Goal: Information Seeking & Learning: Learn about a topic

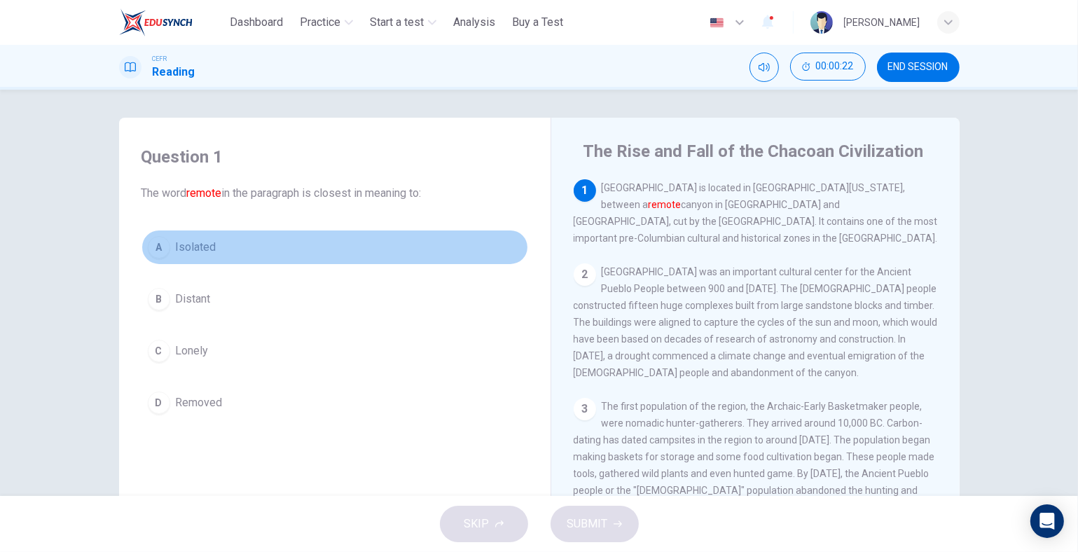
click at [208, 249] on span "Isolated" at bounding box center [196, 247] width 41 height 17
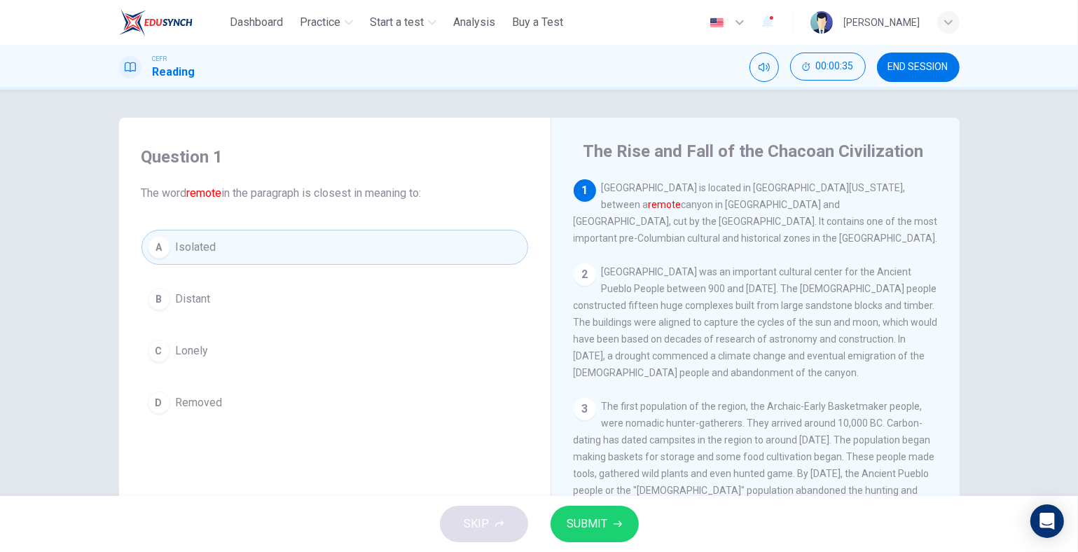
click at [656, 453] on span "The first population of the region, the Archaic-Early Basketmaker people, were …" at bounding box center [755, 490] width 362 height 179
click at [617, 523] on icon "button" at bounding box center [618, 524] width 8 height 6
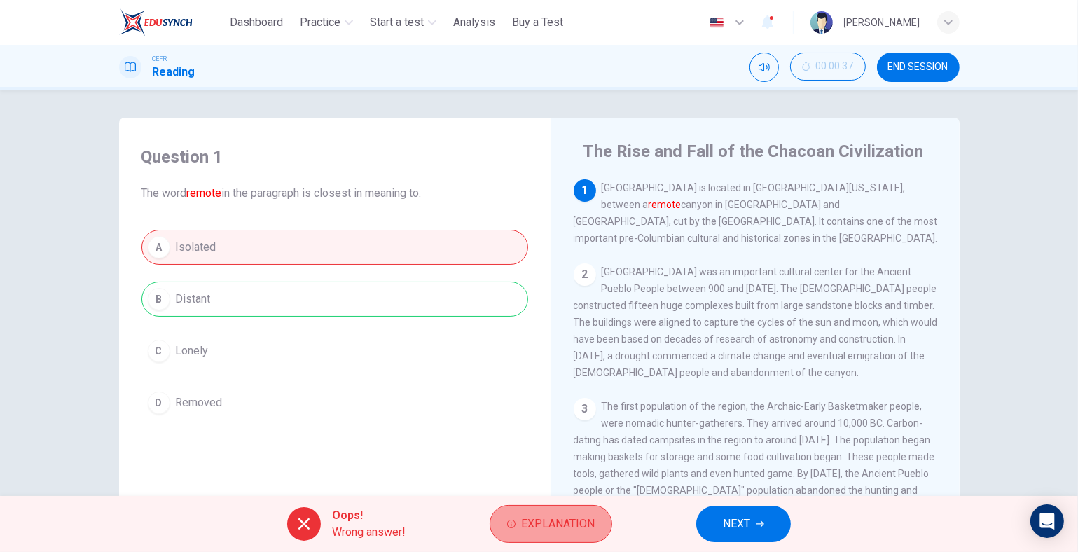
click at [549, 517] on span "Explanation" at bounding box center [558, 524] width 74 height 20
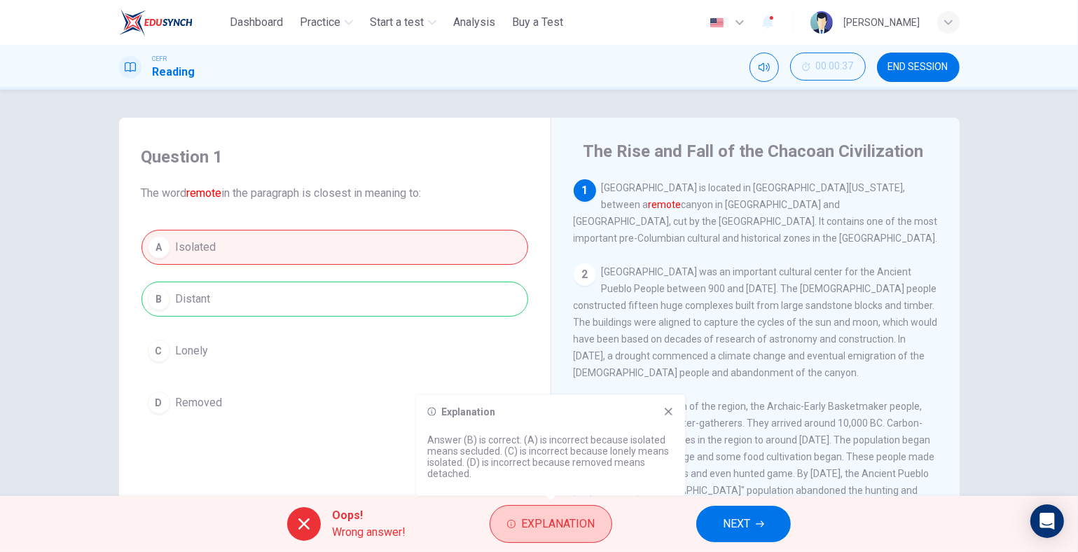
click at [549, 517] on span "Explanation" at bounding box center [558, 524] width 74 height 20
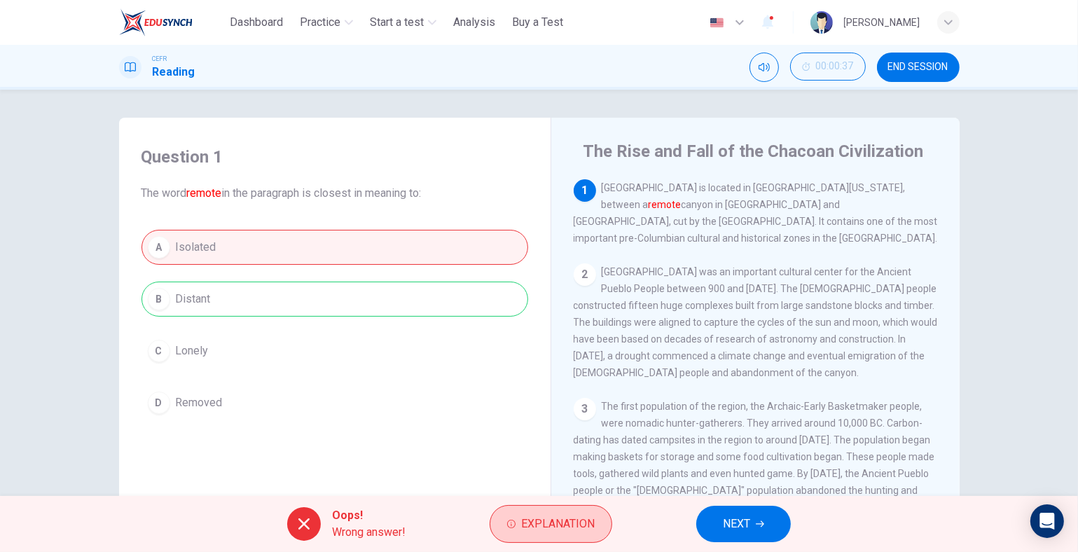
click at [549, 517] on span "Explanation" at bounding box center [558, 524] width 74 height 20
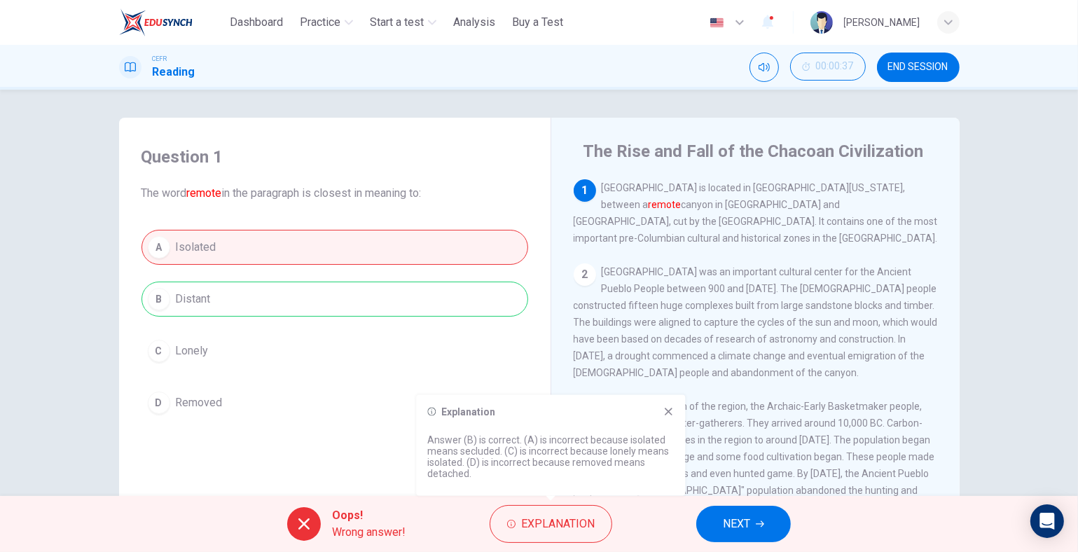
click at [520, 371] on div "A Isolated B Distant C Lonely D Removed" at bounding box center [335, 325] width 387 height 191
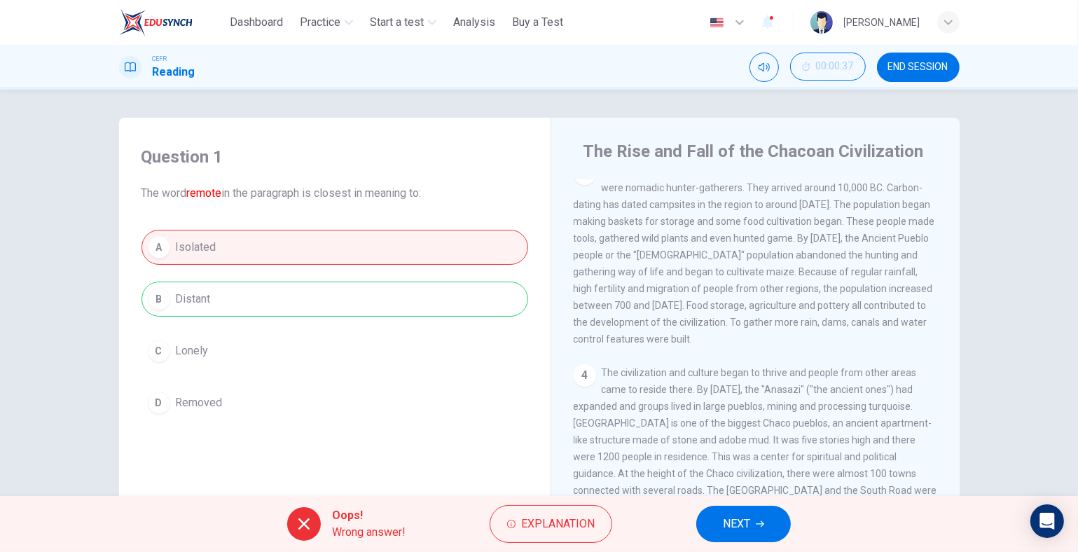
scroll to position [233, 0]
click at [755, 527] on button "NEXT" at bounding box center [744, 524] width 95 height 36
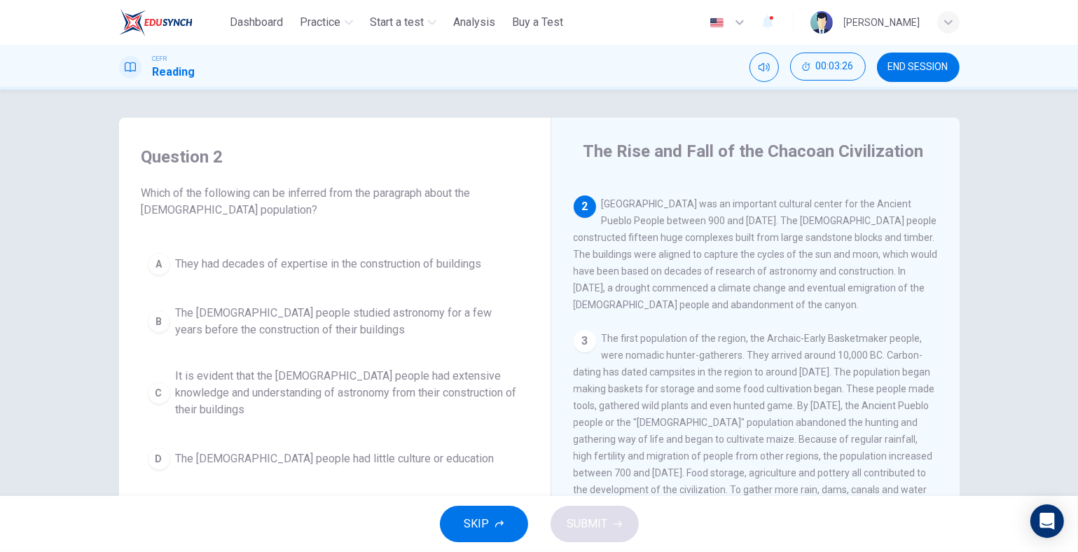
scroll to position [43, 0]
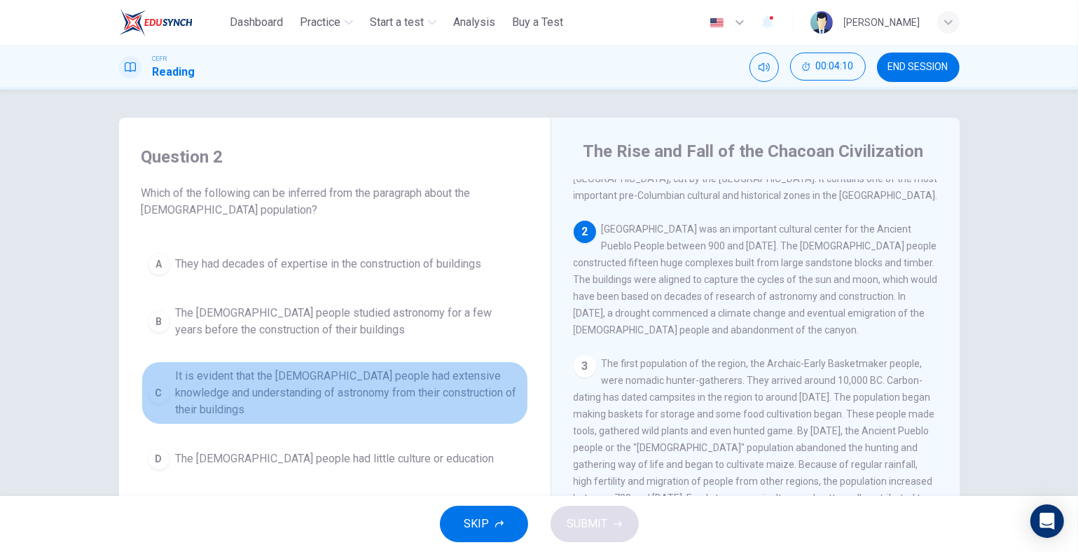
click at [488, 393] on span "It is evident that the Chacoan people had extensive knowledge and understanding…" at bounding box center [349, 393] width 346 height 50
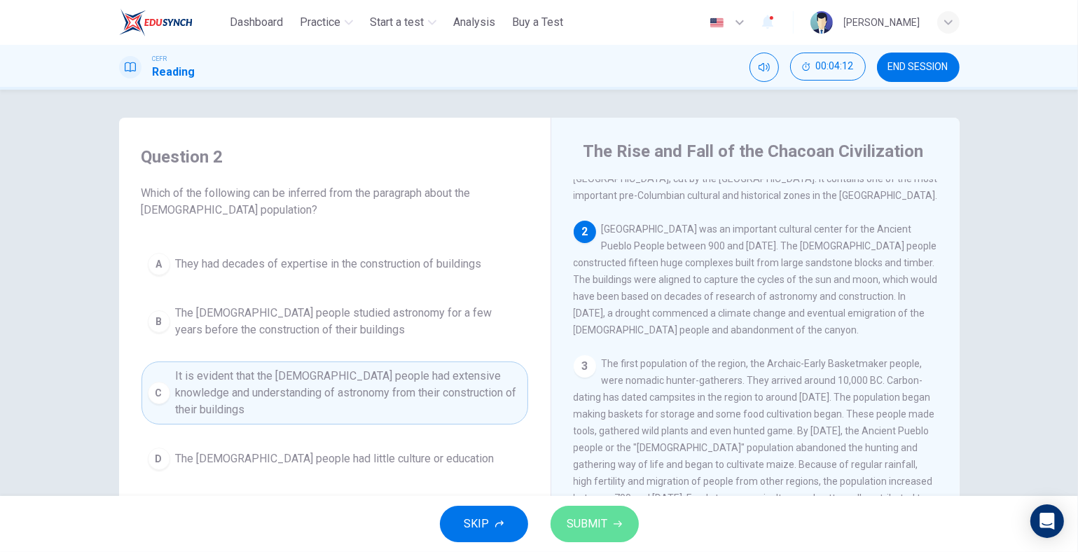
click at [589, 523] on span "SUBMIT" at bounding box center [588, 524] width 41 height 20
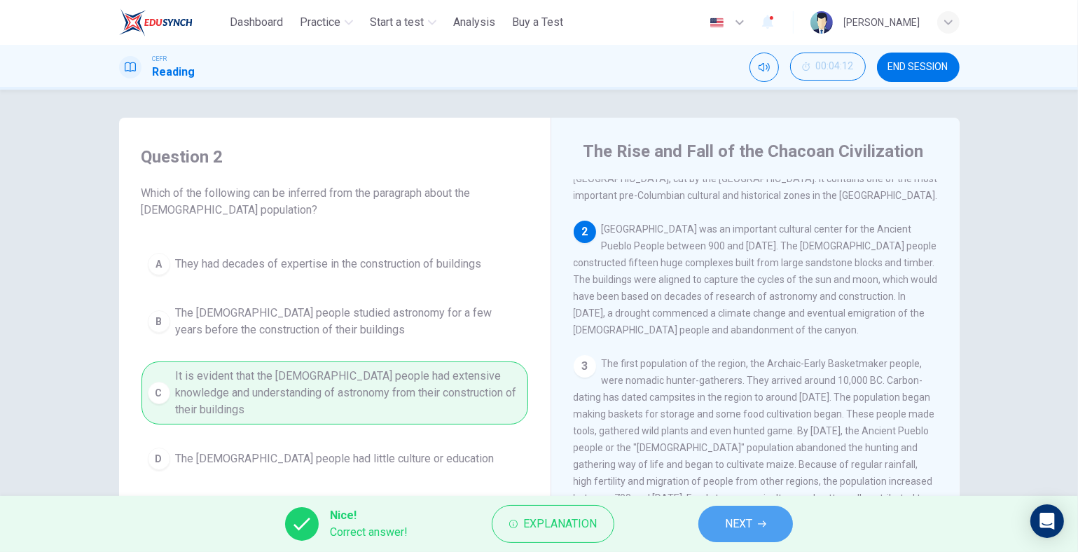
click at [740, 521] on span "NEXT" at bounding box center [738, 524] width 27 height 20
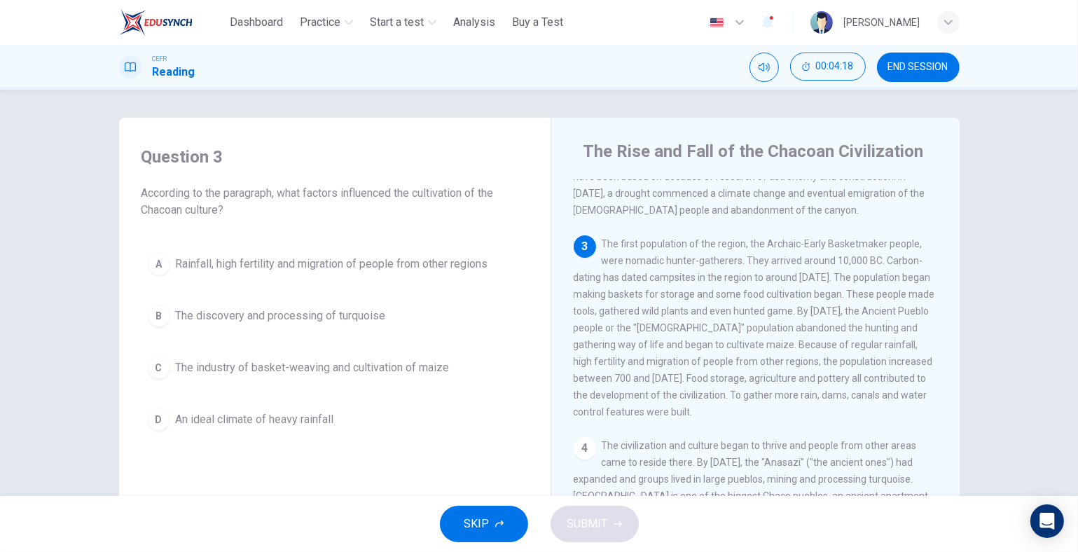
scroll to position [165, 0]
click at [919, 70] on span "END SESSION" at bounding box center [919, 67] width 60 height 11
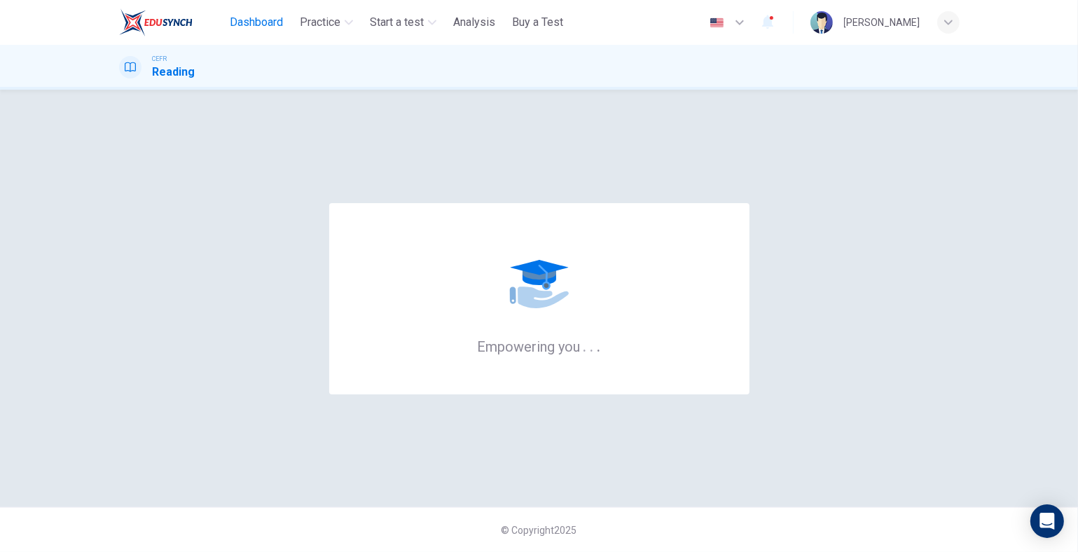
click at [247, 25] on span "Dashboard" at bounding box center [256, 22] width 53 height 17
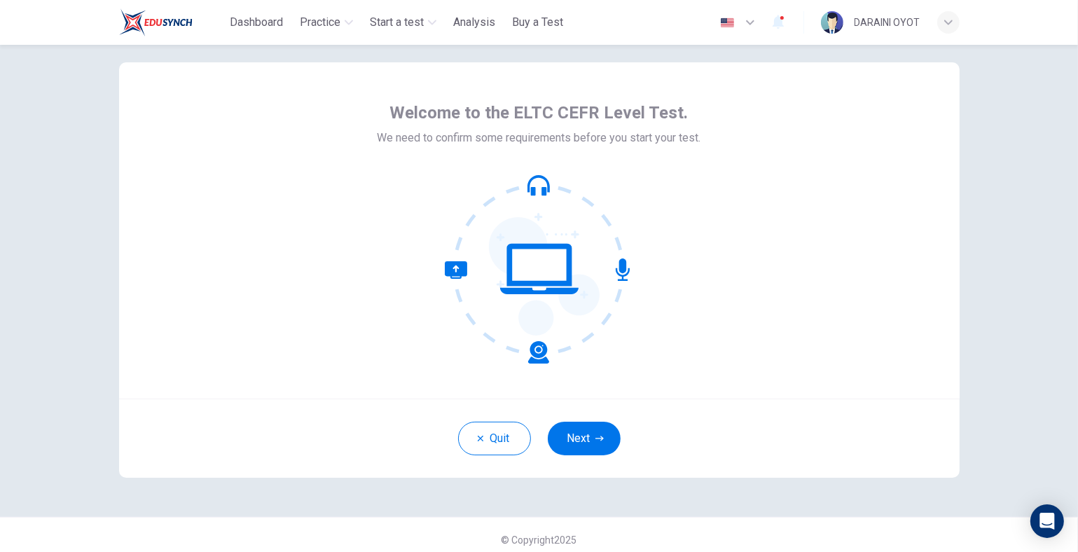
scroll to position [31, 0]
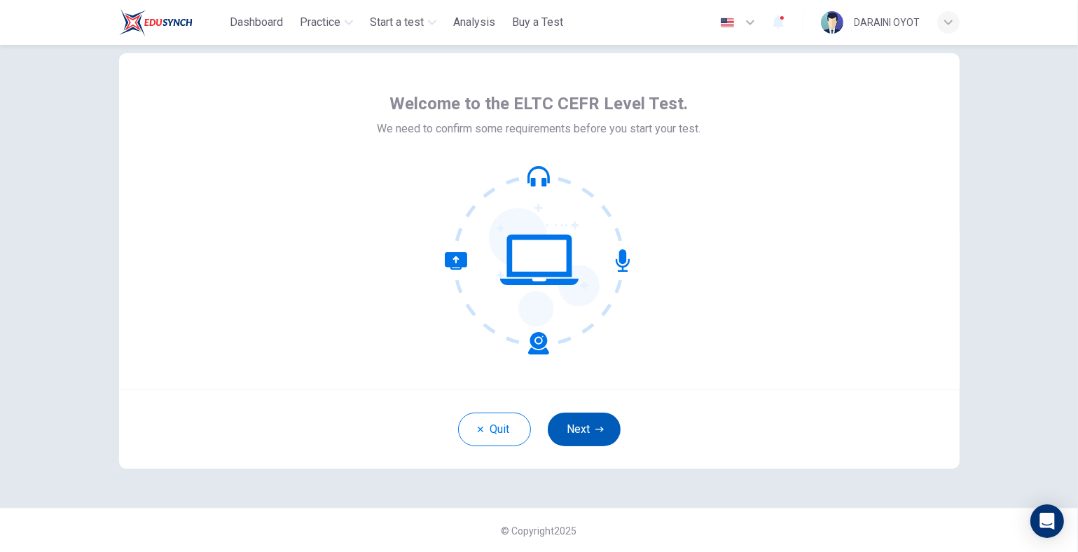
click at [596, 431] on icon "button" at bounding box center [600, 429] width 8 height 8
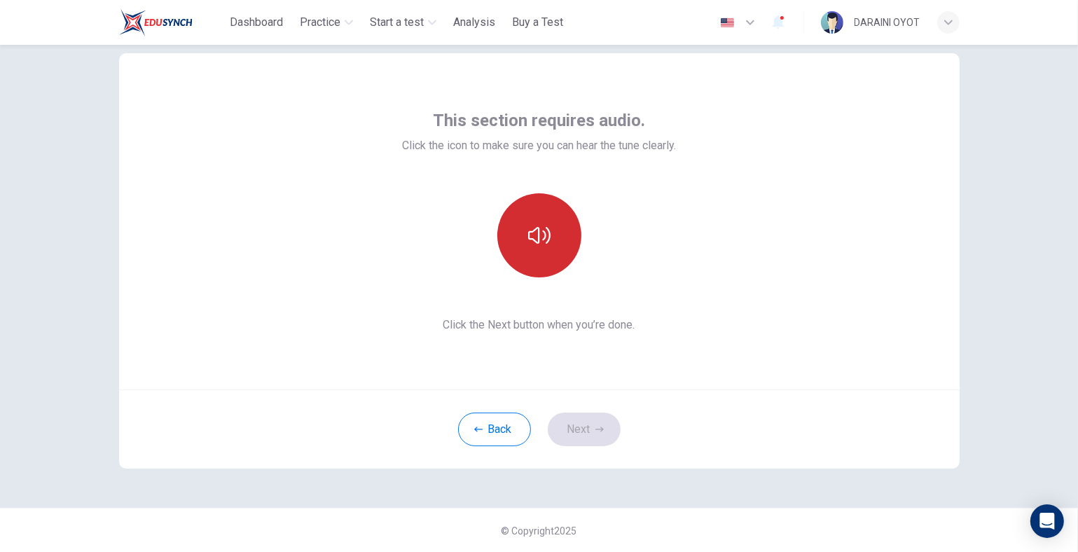
click at [546, 245] on button "button" at bounding box center [540, 235] width 84 height 84
click at [546, 244] on icon "button" at bounding box center [539, 235] width 22 height 22
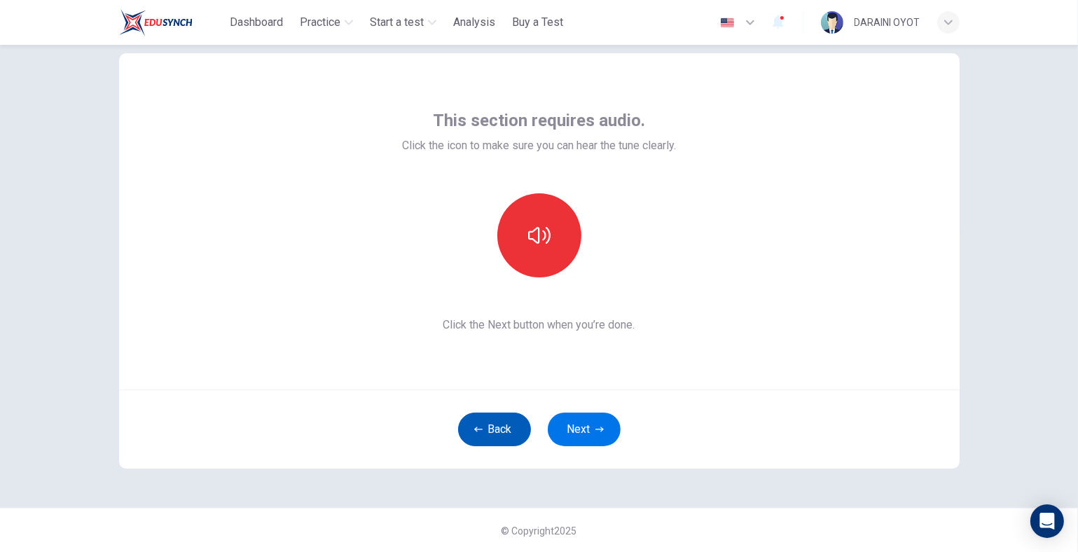
click at [491, 421] on button "Back" at bounding box center [494, 430] width 73 height 34
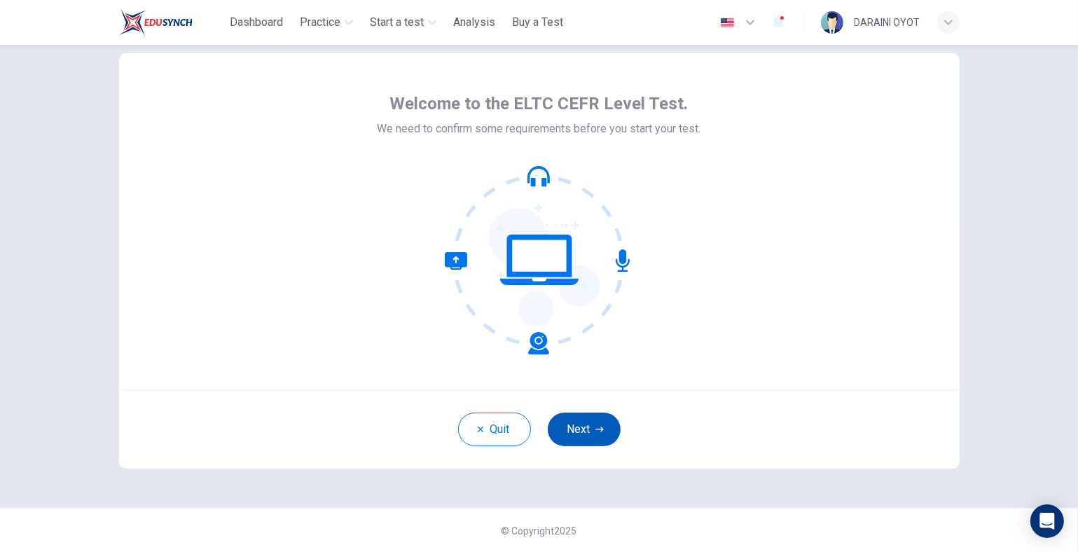
click at [579, 428] on button "Next" at bounding box center [584, 430] width 73 height 34
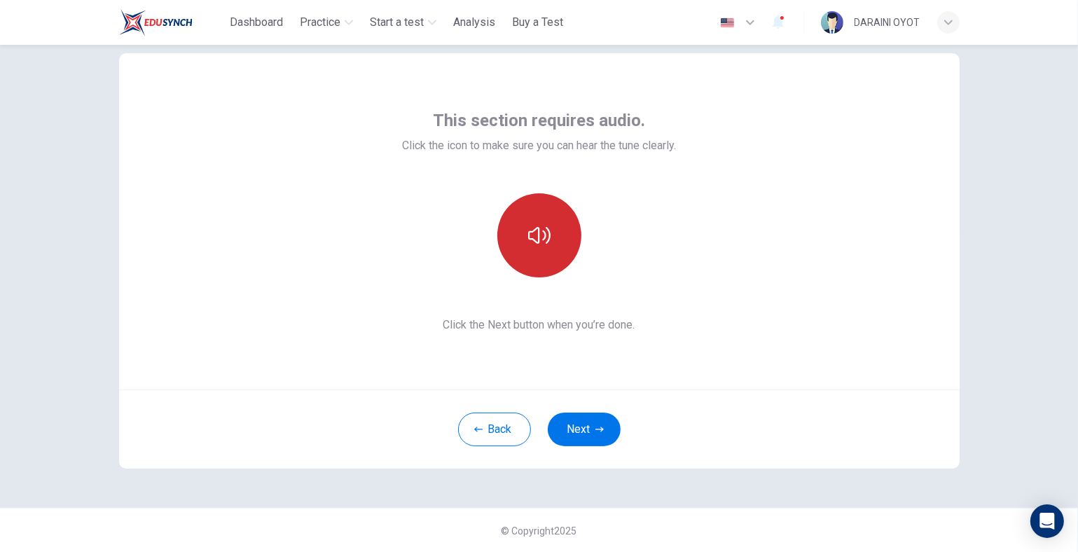
click at [535, 251] on button "button" at bounding box center [540, 235] width 84 height 84
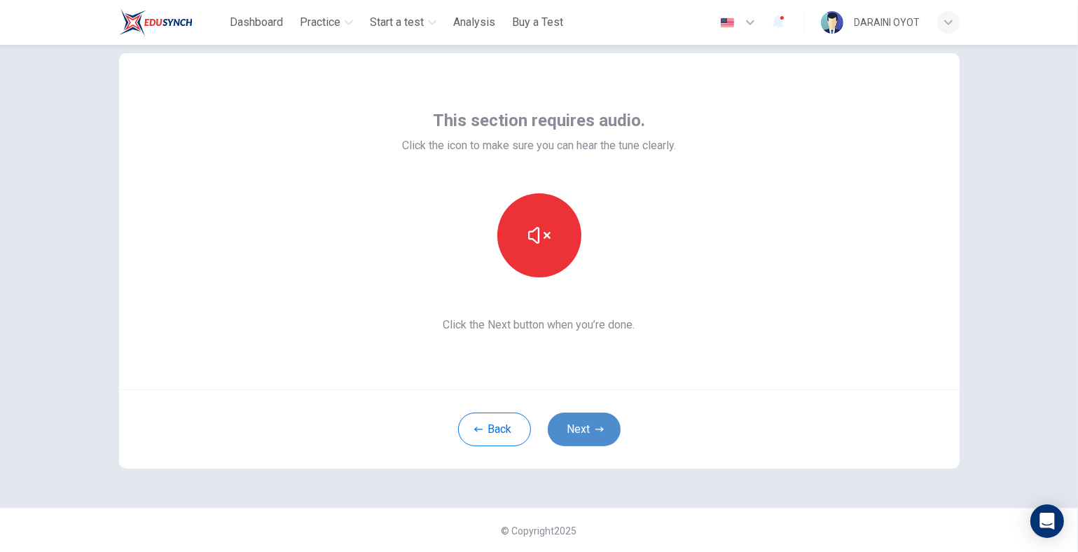
click at [594, 420] on button "Next" at bounding box center [584, 430] width 73 height 34
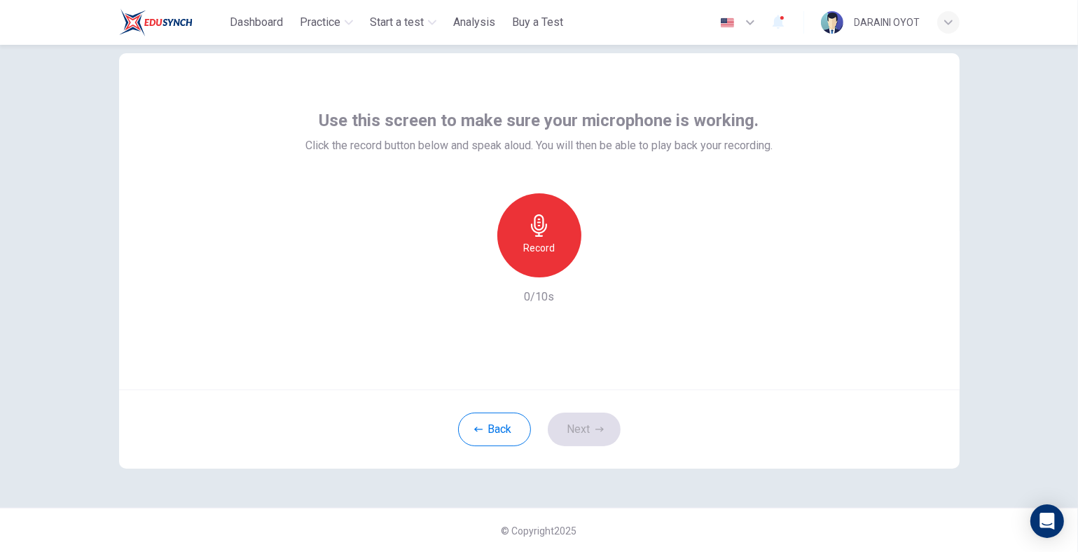
click at [551, 247] on div "Record" at bounding box center [540, 235] width 84 height 84
click at [551, 246] on div "Stop" at bounding box center [540, 235] width 84 height 84
click at [597, 266] on icon "button" at bounding box center [604, 266] width 14 height 14
click at [533, 228] on icon "button" at bounding box center [539, 225] width 16 height 22
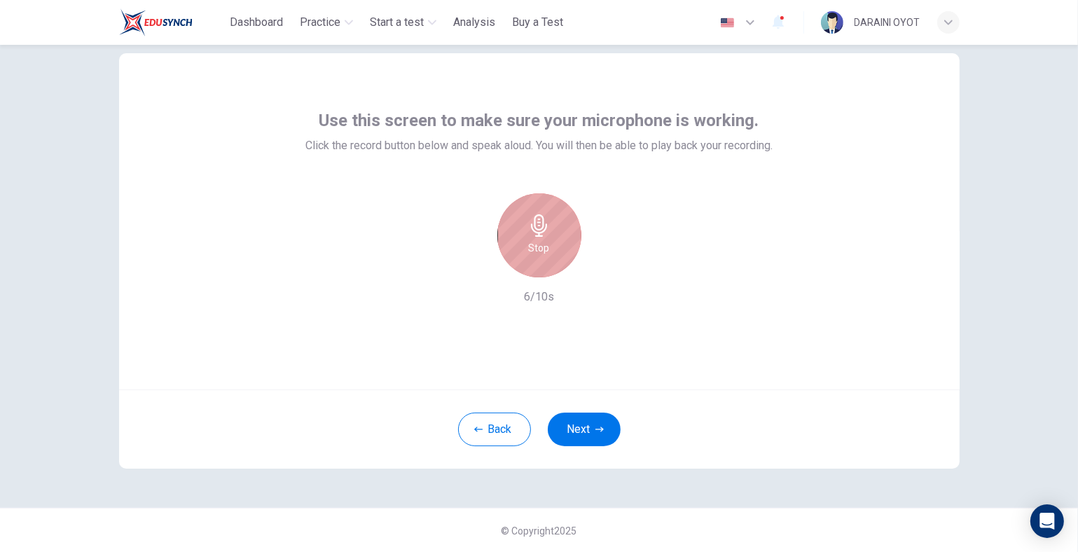
click at [533, 228] on icon "button" at bounding box center [539, 225] width 16 height 22
click at [597, 263] on icon "button" at bounding box center [604, 266] width 14 height 14
click at [536, 245] on h6 "Record" at bounding box center [539, 248] width 32 height 17
click at [597, 263] on icon "button" at bounding box center [604, 266] width 14 height 14
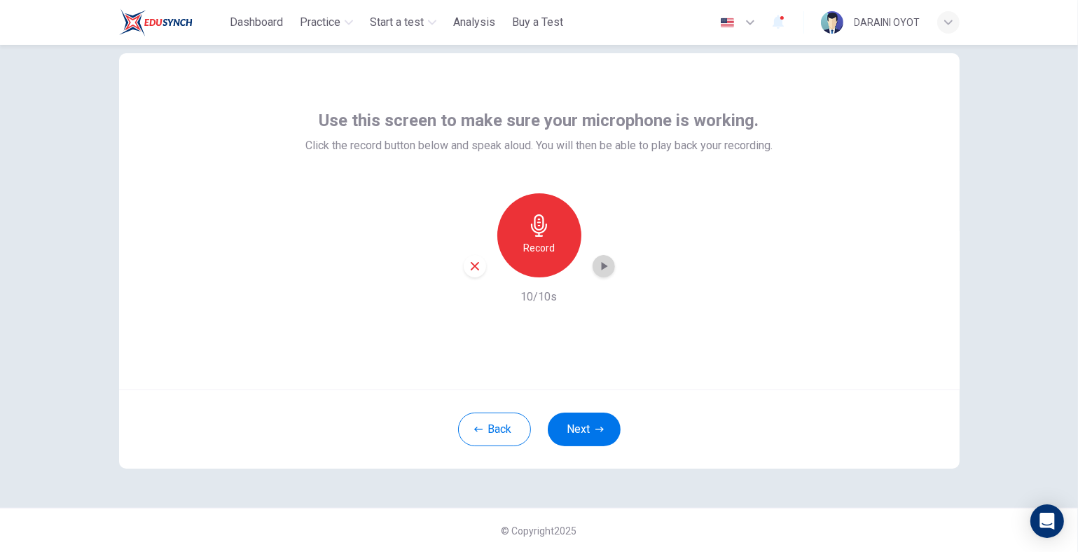
click at [601, 264] on icon "button" at bounding box center [604, 266] width 6 height 8
click at [597, 266] on icon "button" at bounding box center [604, 266] width 14 height 14
click at [597, 264] on icon "button" at bounding box center [604, 266] width 14 height 14
click at [597, 265] on icon "button" at bounding box center [604, 266] width 14 height 14
click at [474, 268] on icon "button" at bounding box center [475, 266] width 8 height 8
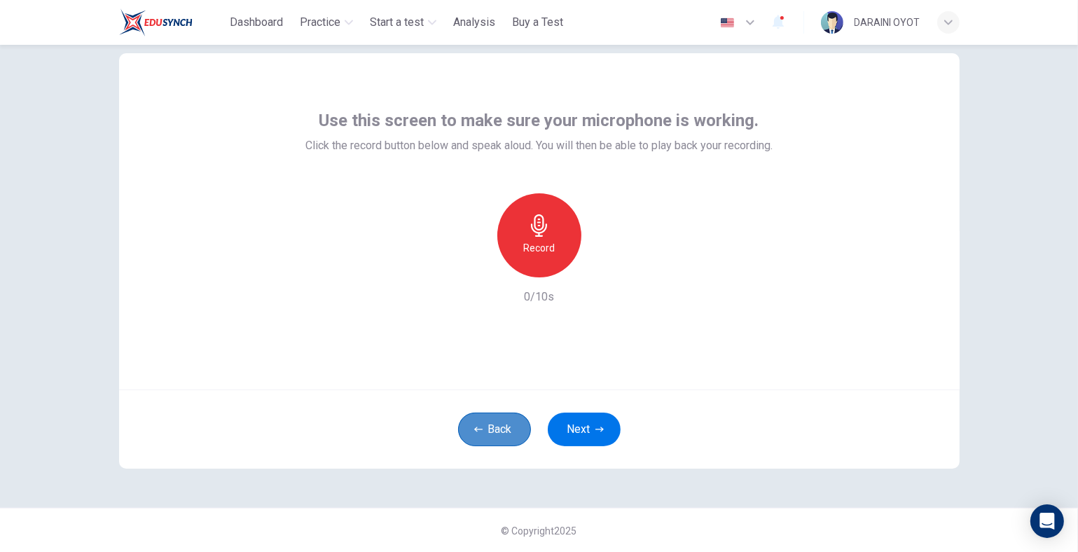
click at [482, 424] on button "Back" at bounding box center [494, 430] width 73 height 34
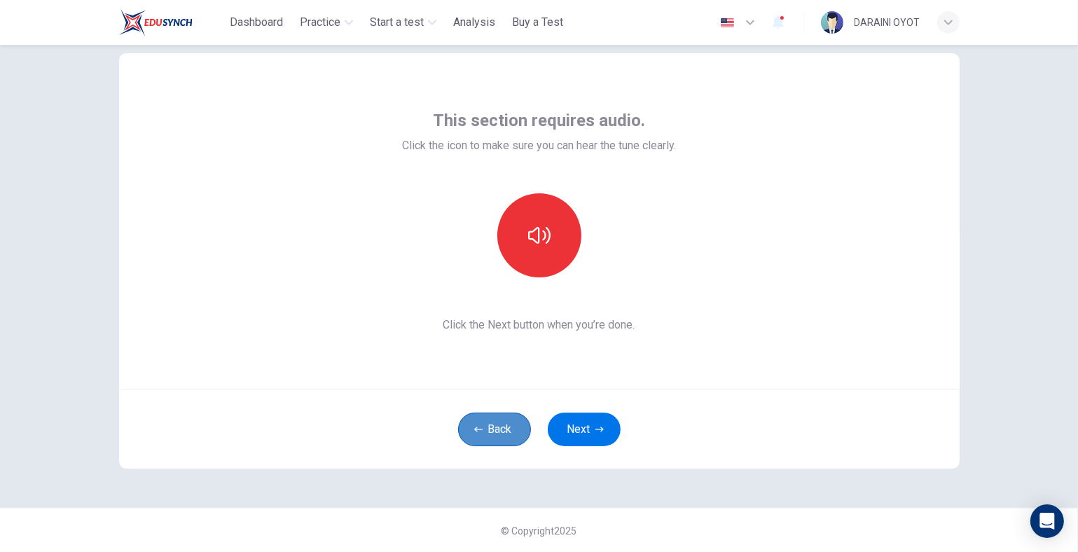
click at [482, 424] on button "Back" at bounding box center [494, 430] width 73 height 34
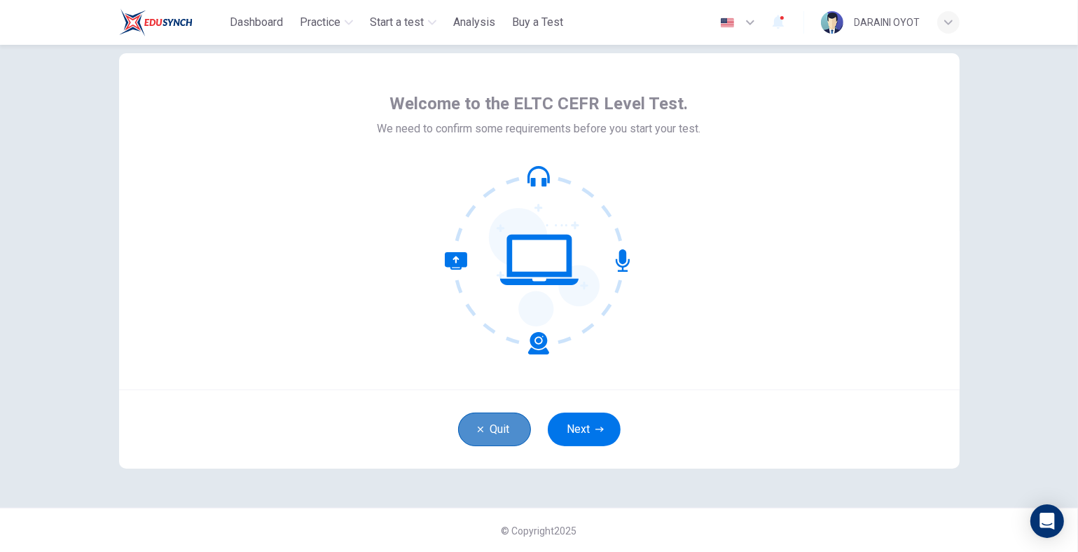
click at [482, 424] on button "Quit" at bounding box center [494, 430] width 73 height 34
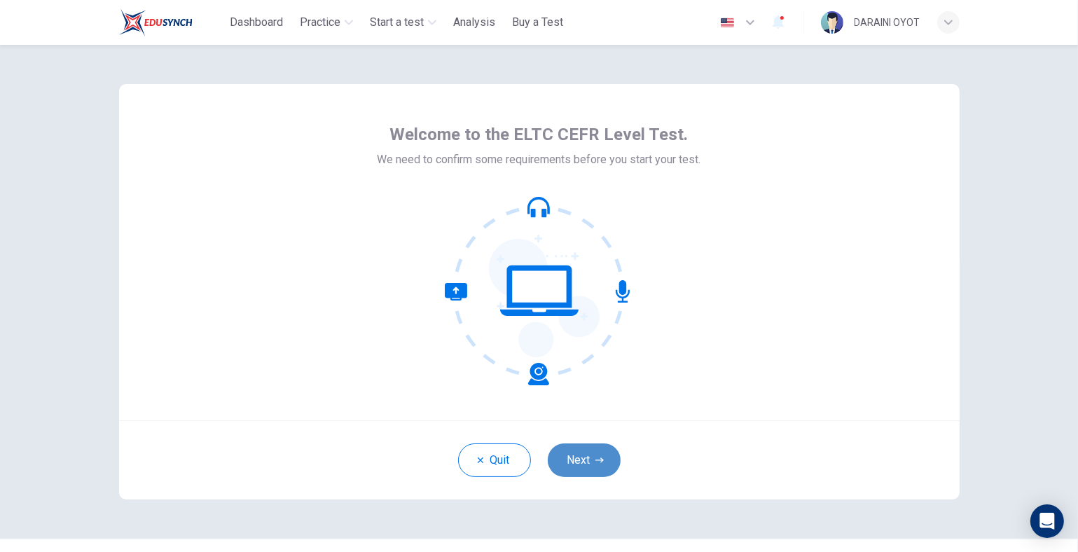
click at [577, 458] on button "Next" at bounding box center [584, 461] width 73 height 34
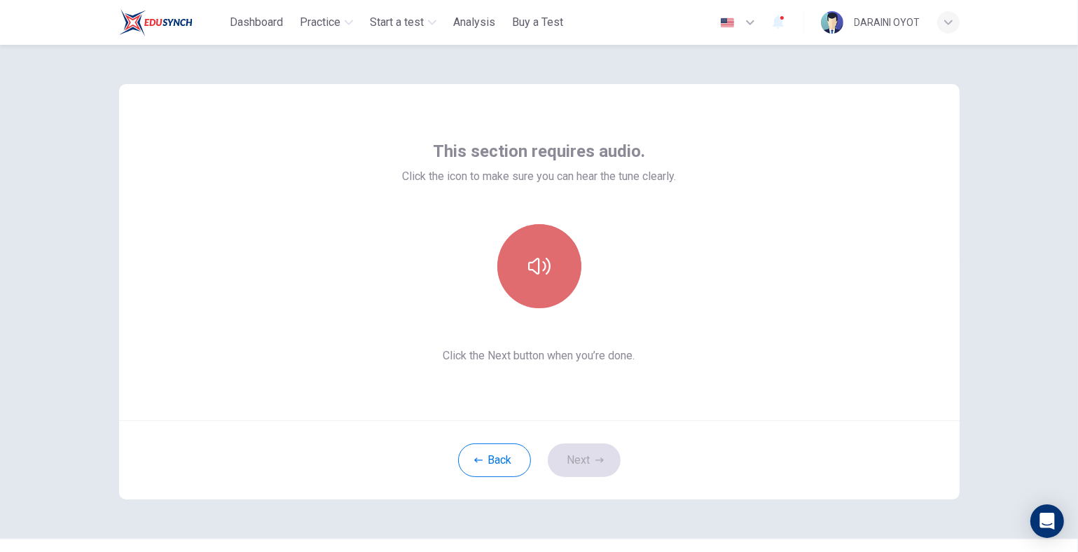
click at [543, 275] on icon "button" at bounding box center [539, 266] width 22 height 22
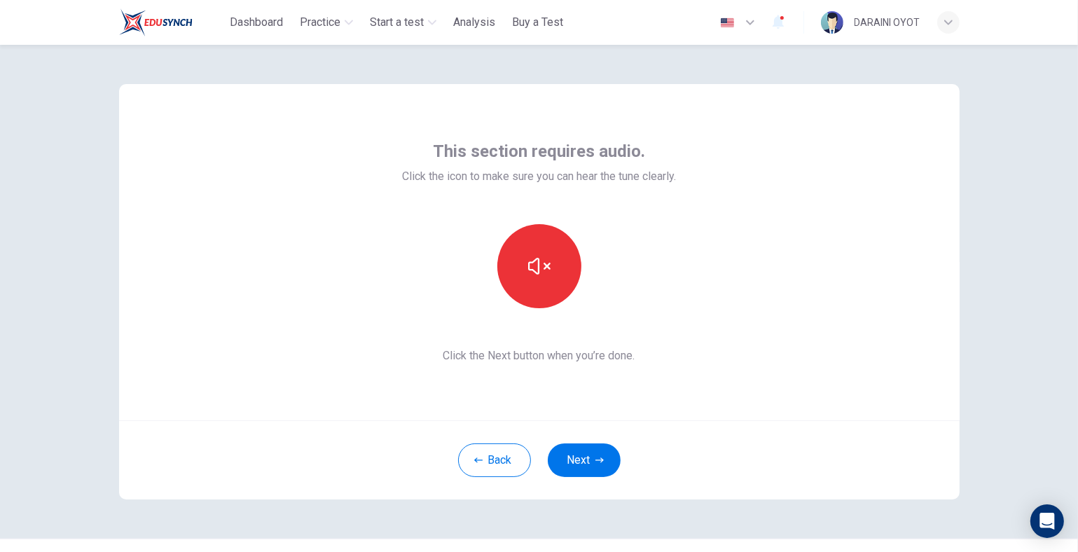
click at [583, 462] on button "Next" at bounding box center [584, 461] width 73 height 34
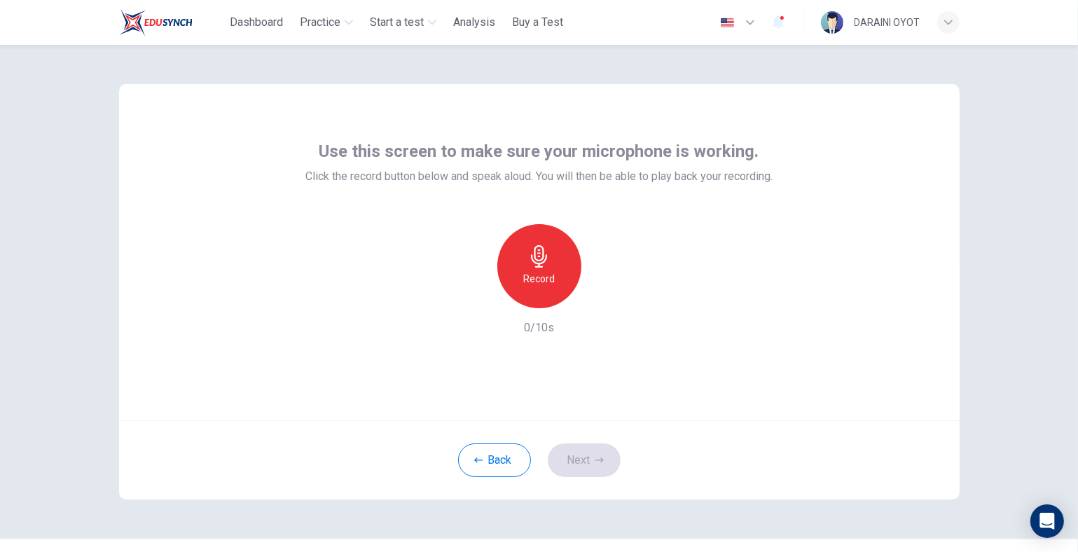
click at [533, 278] on h6 "Record" at bounding box center [539, 278] width 32 height 17
click at [601, 300] on icon "button" at bounding box center [604, 297] width 14 height 14
click at [599, 296] on icon "button" at bounding box center [604, 297] width 10 height 11
click at [597, 296] on icon "button" at bounding box center [604, 297] width 14 height 14
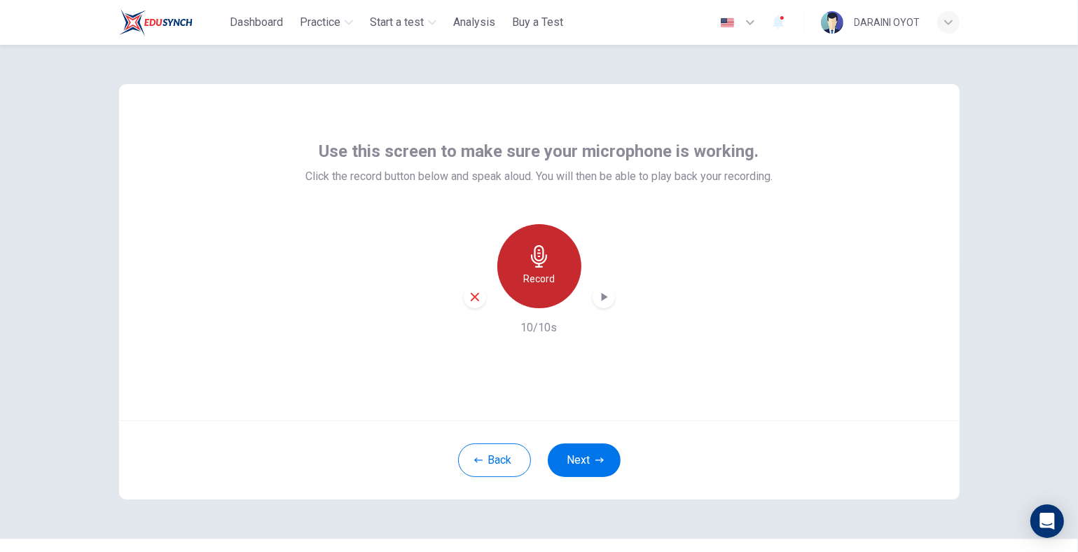
click at [525, 276] on h6 "Record" at bounding box center [539, 278] width 32 height 17
click at [529, 276] on h6 "Stop" at bounding box center [539, 278] width 21 height 17
click at [525, 275] on h6 "Record" at bounding box center [539, 278] width 32 height 17
click at [529, 275] on h6 "Stop" at bounding box center [539, 278] width 21 height 17
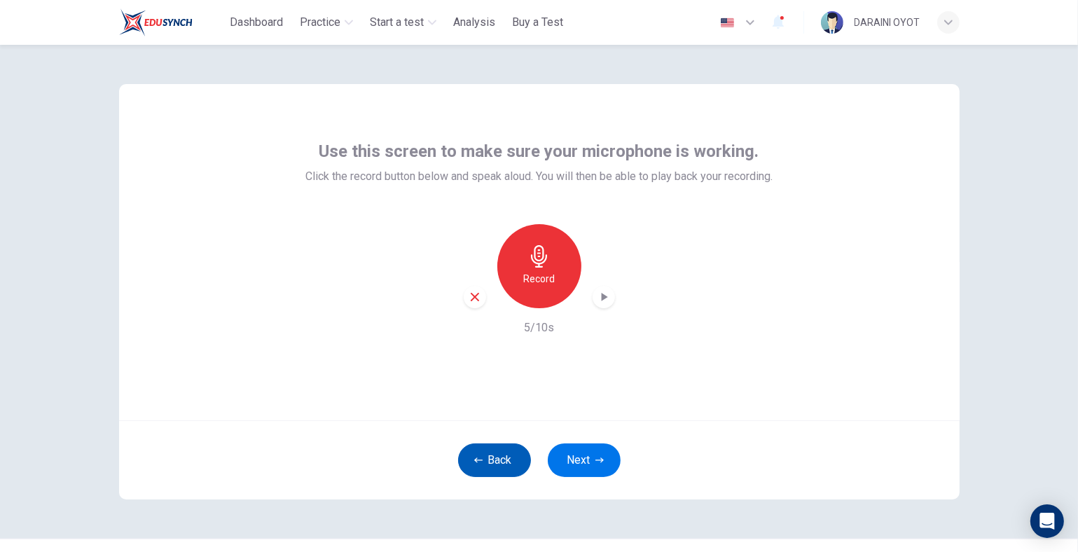
click at [484, 467] on button "Back" at bounding box center [494, 461] width 73 height 34
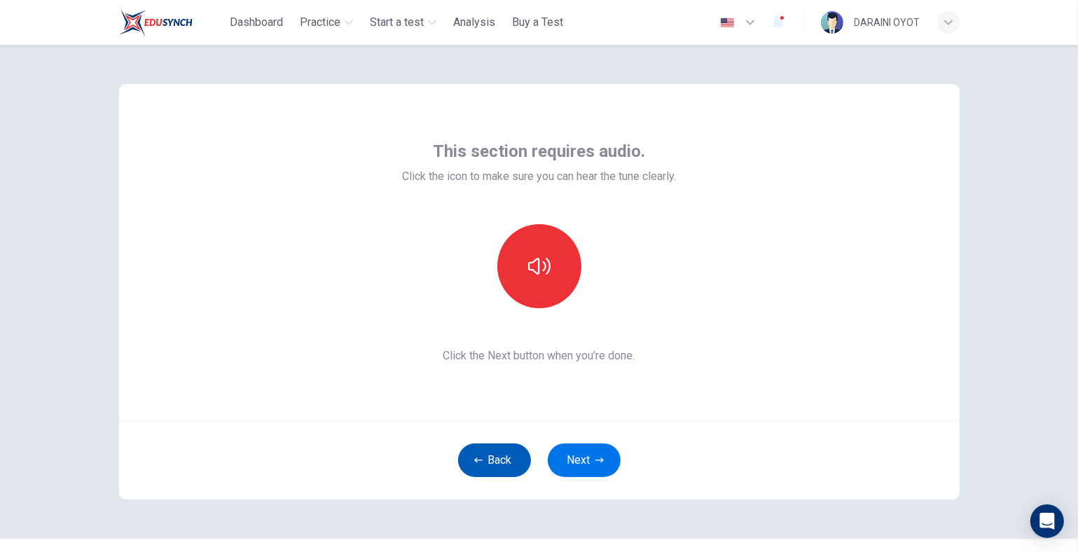
click at [484, 467] on button "Back" at bounding box center [494, 461] width 73 height 34
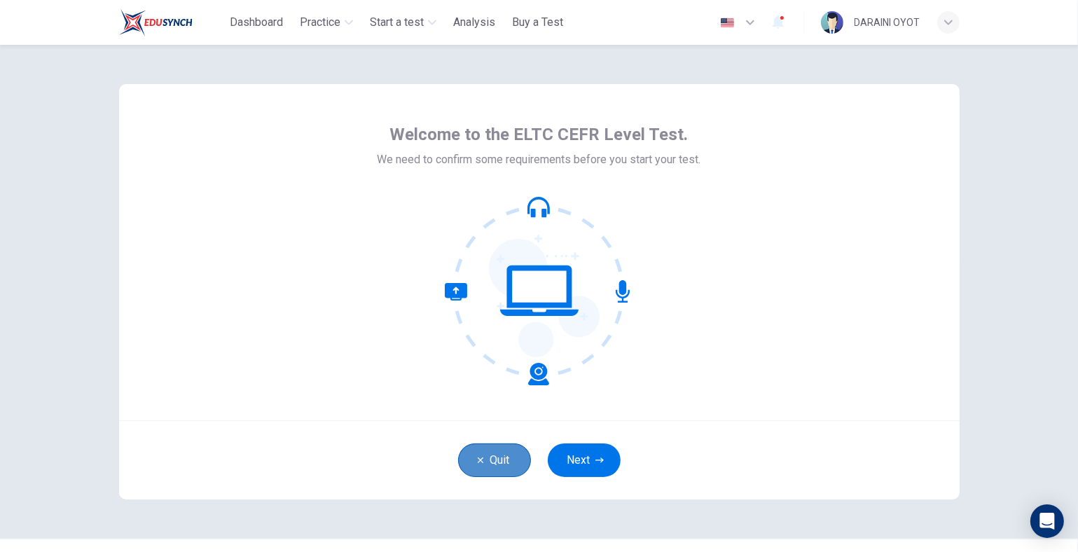
click at [484, 467] on button "Quit" at bounding box center [494, 461] width 73 height 34
